Goal: Task Accomplishment & Management: Manage account settings

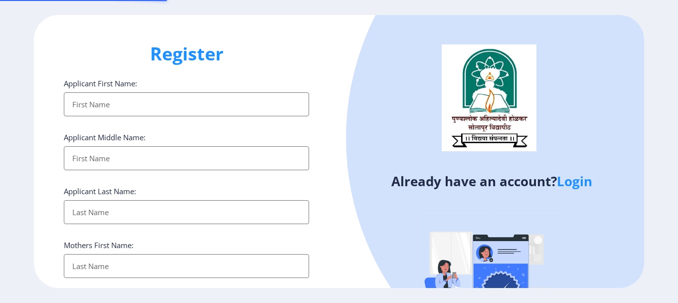
select select
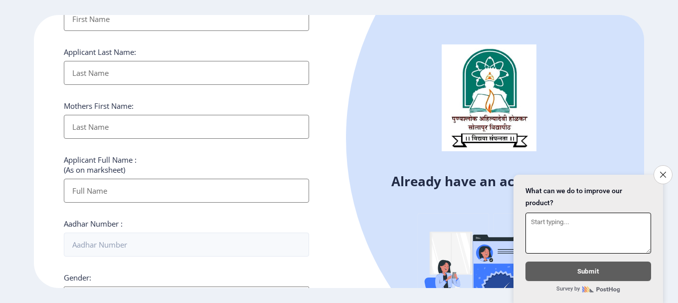
scroll to position [150, 0]
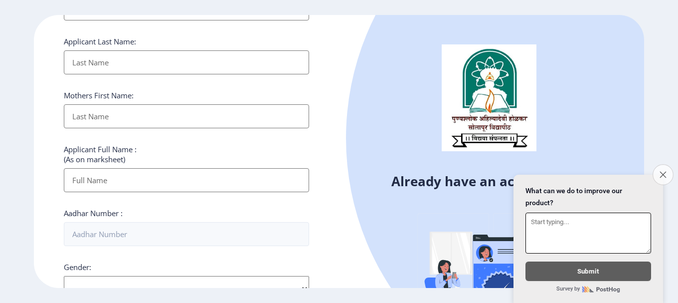
click at [665, 171] on icon "Close survey" at bounding box center [663, 174] width 6 height 6
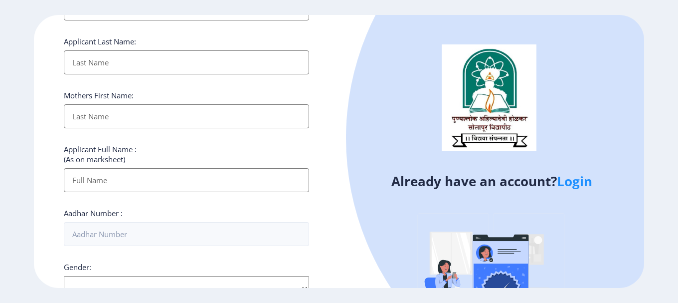
click at [581, 182] on link "Login" at bounding box center [574, 181] width 35 height 18
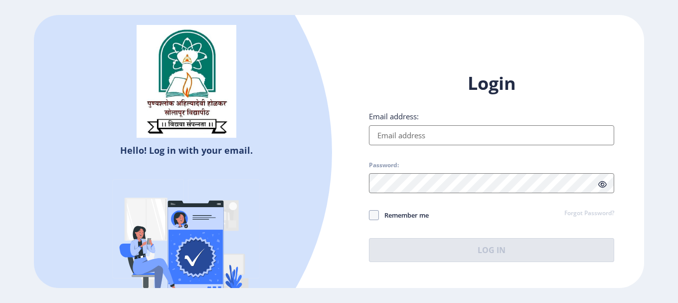
click at [487, 134] on input "Email address:" at bounding box center [491, 135] width 245 height 20
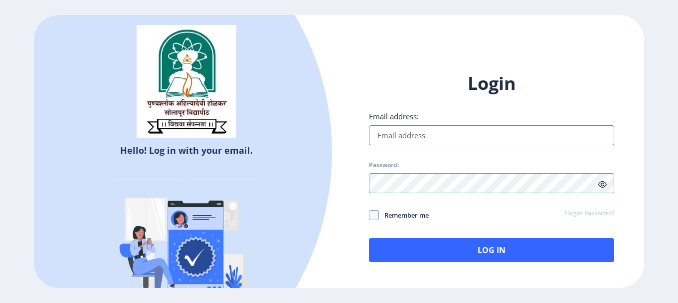
click at [454, 144] on input "Email address:" at bounding box center [491, 135] width 245 height 20
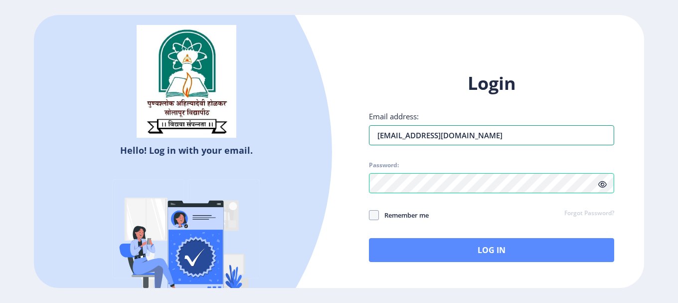
type input "[EMAIL_ADDRESS][DOMAIN_NAME]"
click at [461, 250] on button "Log In" at bounding box center [491, 250] width 245 height 24
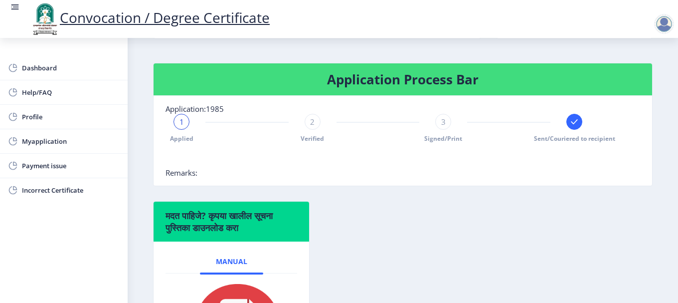
scroll to position [179, 0]
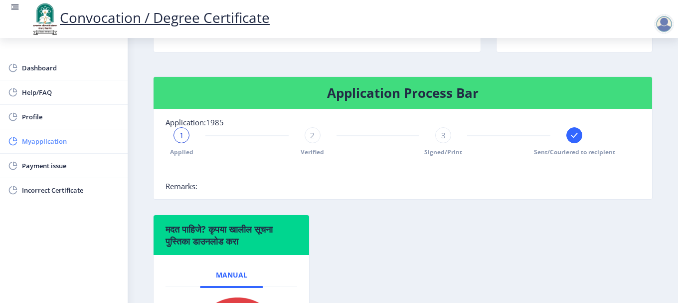
click at [42, 142] on span "Myapplication" at bounding box center [71, 141] width 98 height 12
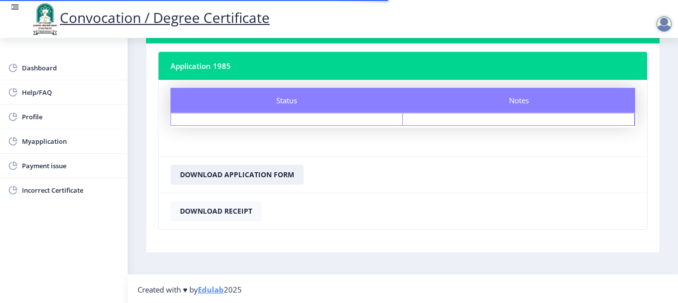
scroll to position [50, 0]
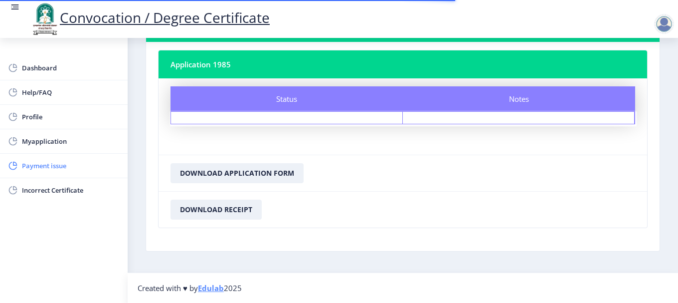
click at [50, 164] on span "Payment issue" at bounding box center [71, 166] width 98 height 12
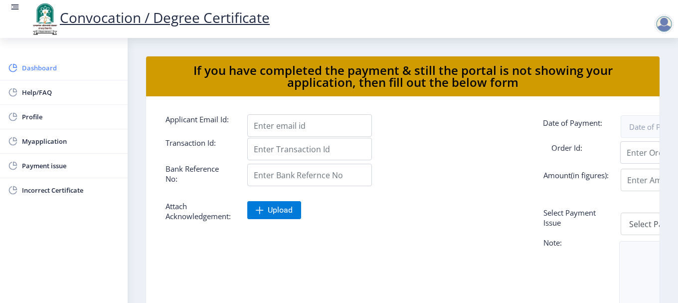
click at [36, 64] on span "Dashboard" at bounding box center [71, 68] width 98 height 12
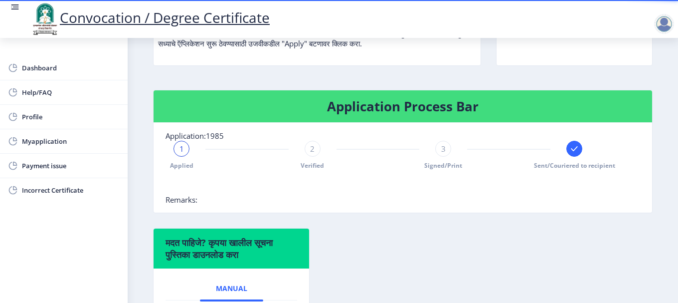
scroll to position [249, 0]
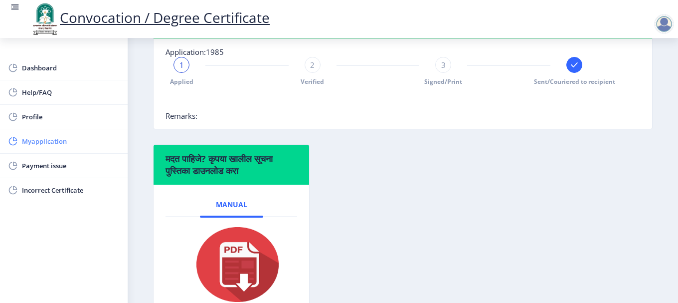
click at [36, 147] on link "Myapplication" at bounding box center [64, 141] width 128 height 24
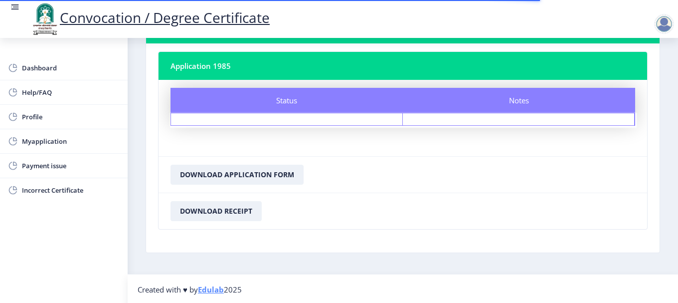
scroll to position [50, 0]
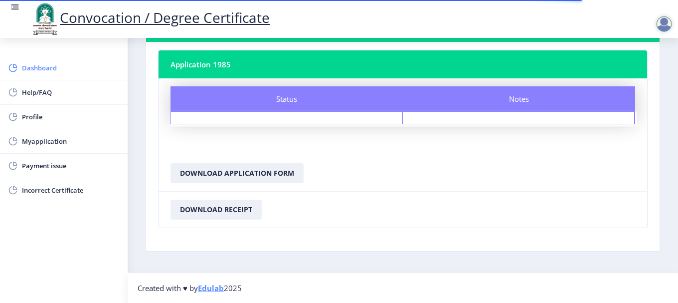
click at [36, 68] on span "Dashboard" at bounding box center [71, 68] width 98 height 12
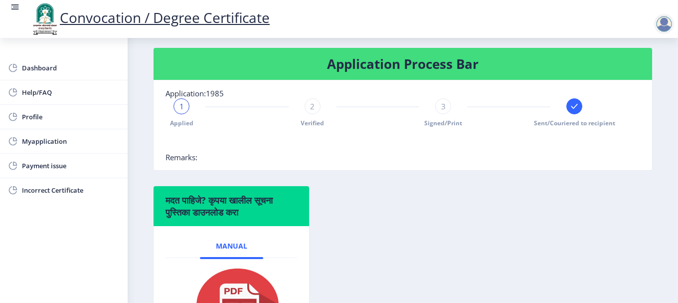
scroll to position [199, 0]
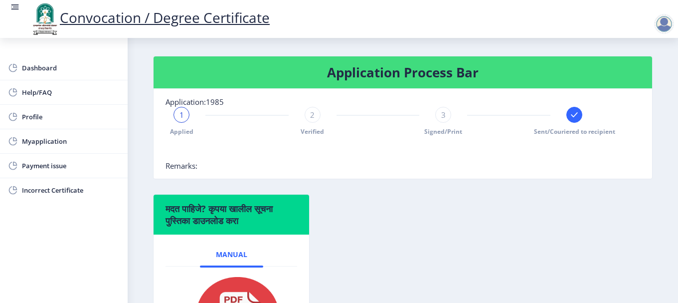
click at [571, 120] on rect at bounding box center [574, 115] width 10 height 10
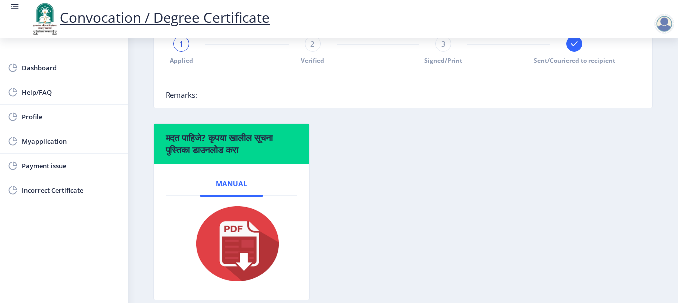
scroll to position [329, 0]
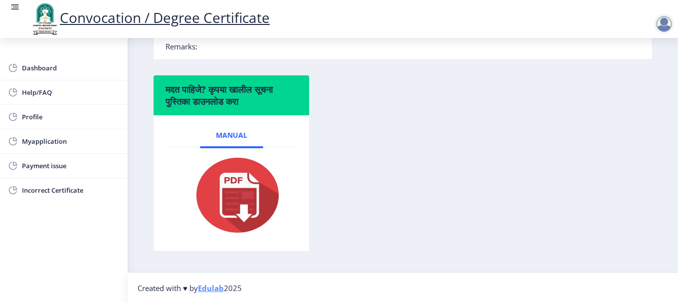
click at [247, 186] on img at bounding box center [231, 195] width 100 height 80
click at [36, 165] on span "Payment issue" at bounding box center [71, 166] width 98 height 12
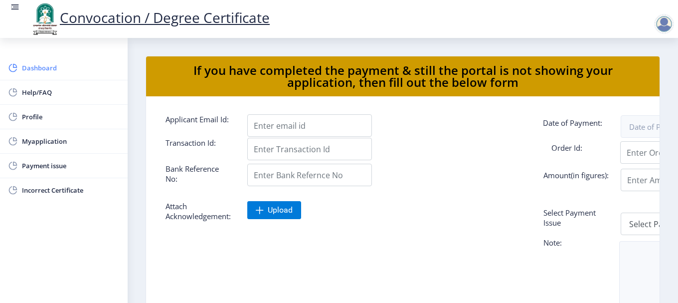
click at [47, 73] on span "Dashboard" at bounding box center [71, 68] width 98 height 12
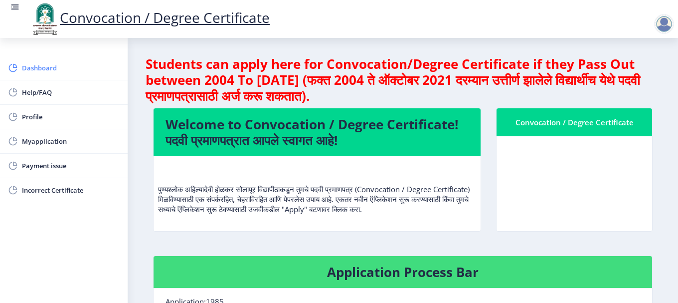
click at [34, 66] on span "Dashboard" at bounding box center [71, 68] width 98 height 12
click at [32, 170] on span "Payment issue" at bounding box center [71, 166] width 98 height 12
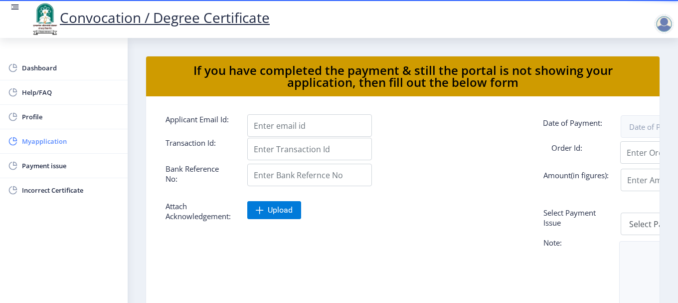
click at [38, 140] on span "Myapplication" at bounding box center [71, 141] width 98 height 12
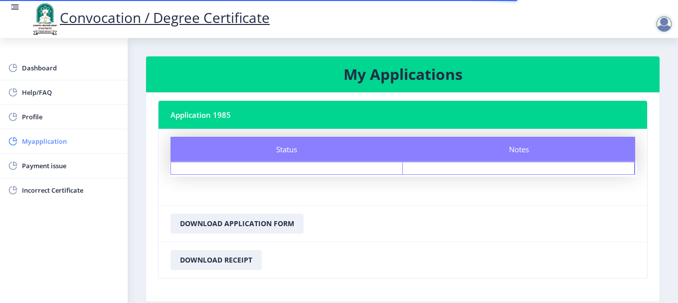
click at [30, 141] on span "Myapplication" at bounding box center [71, 141] width 98 height 12
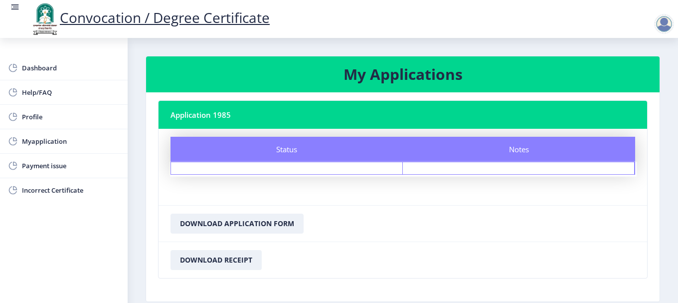
drag, startPoint x: 666, startPoint y: 23, endPoint x: 648, endPoint y: 34, distance: 21.3
click at [666, 26] on div at bounding box center [664, 24] width 20 height 20
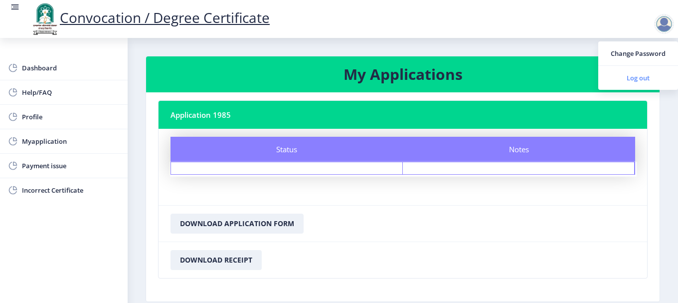
click at [634, 76] on span "Log out" at bounding box center [638, 78] width 64 height 12
